Goal: Task Accomplishment & Management: Use online tool/utility

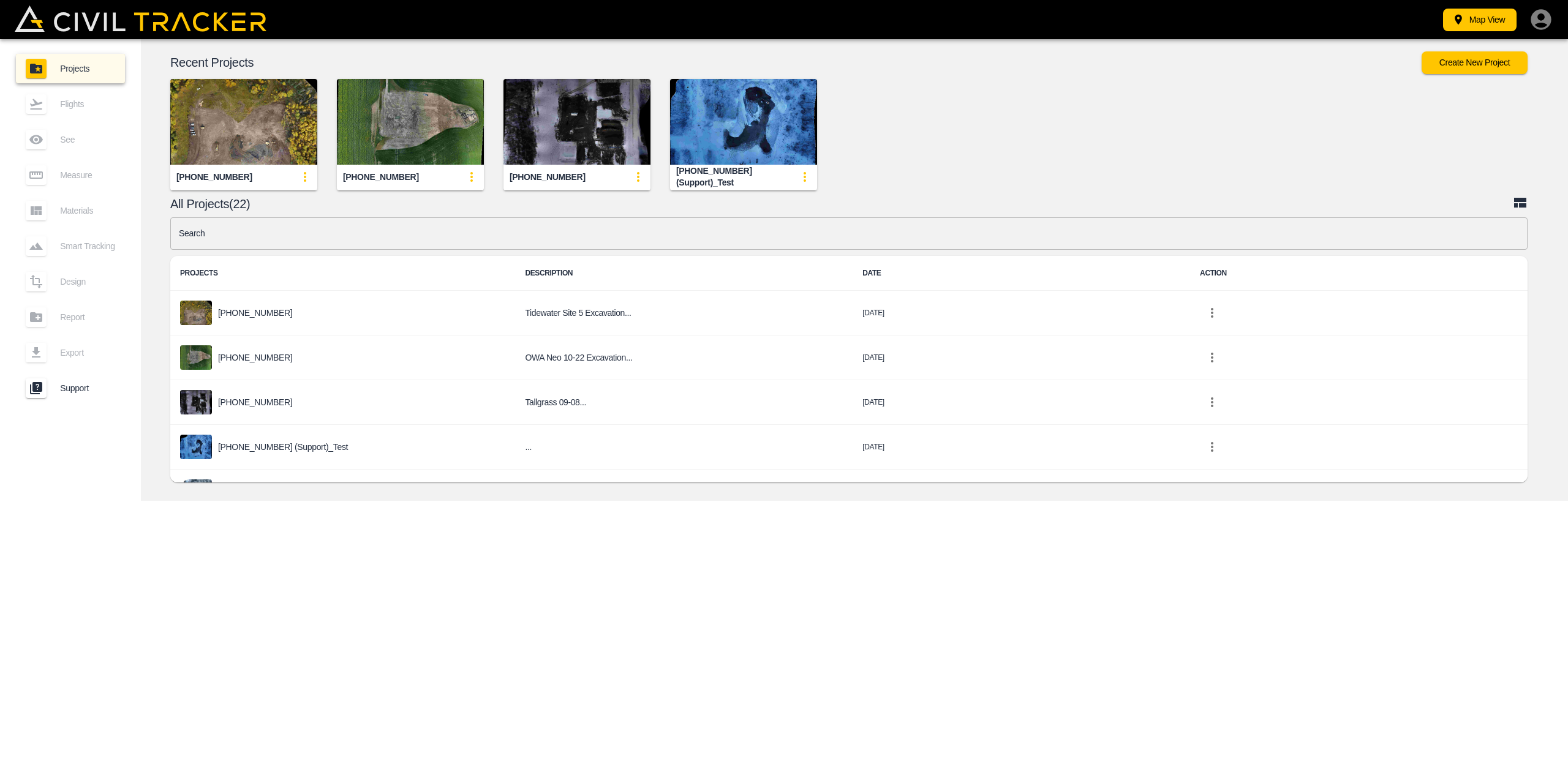
click at [269, 137] on img "button" at bounding box center [243, 122] width 147 height 86
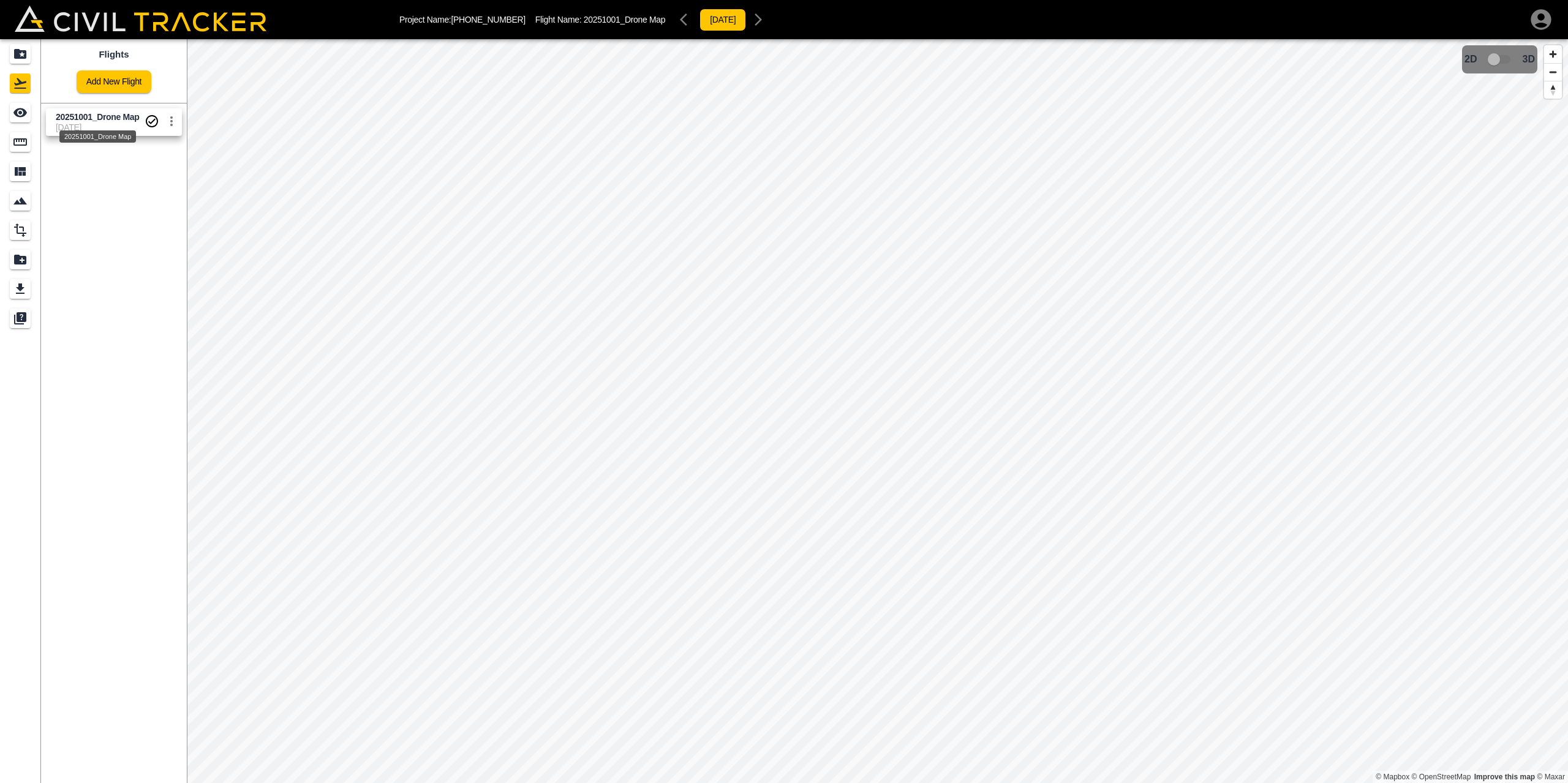
click at [98, 120] on span "20251001_Drone Map" at bounding box center [97, 117] width 83 height 10
click at [23, 290] on icon "Export" at bounding box center [20, 289] width 15 height 15
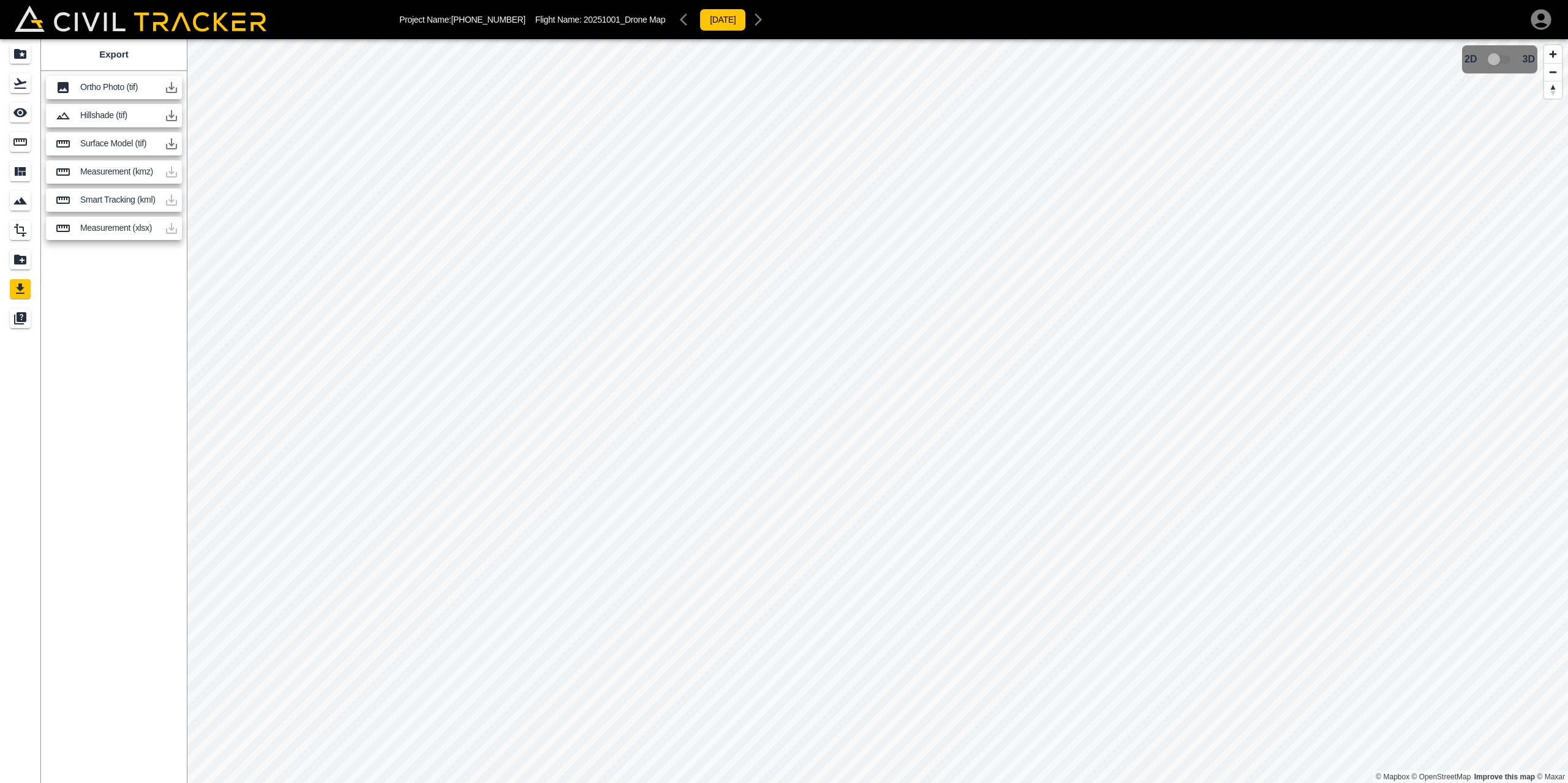
click at [172, 87] on icon "button" at bounding box center [172, 87] width 11 height 11
